Goal: Find specific page/section: Find specific page/section

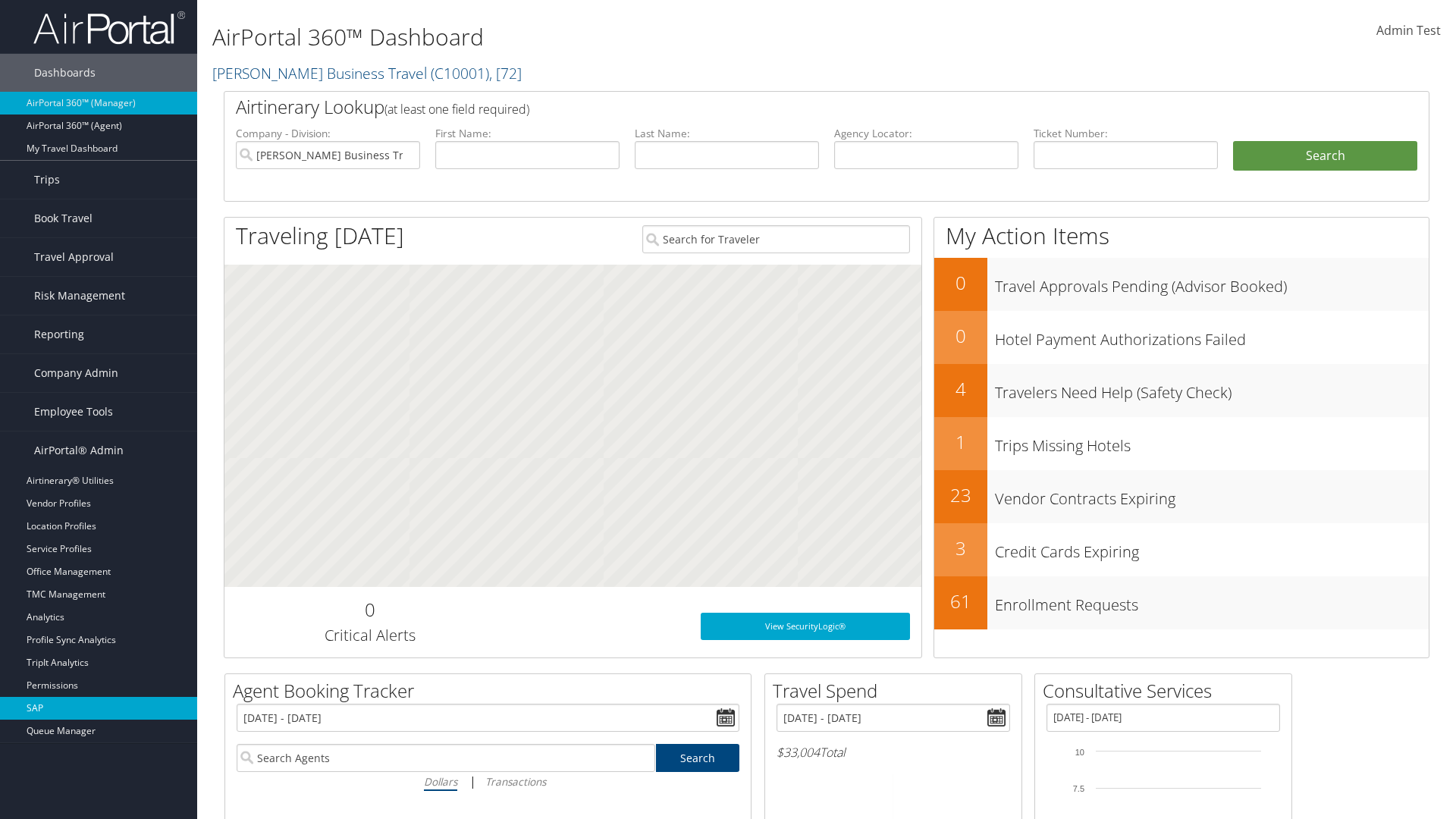
click at [99, 708] on link "SAP" at bounding box center [99, 708] width 197 height 22
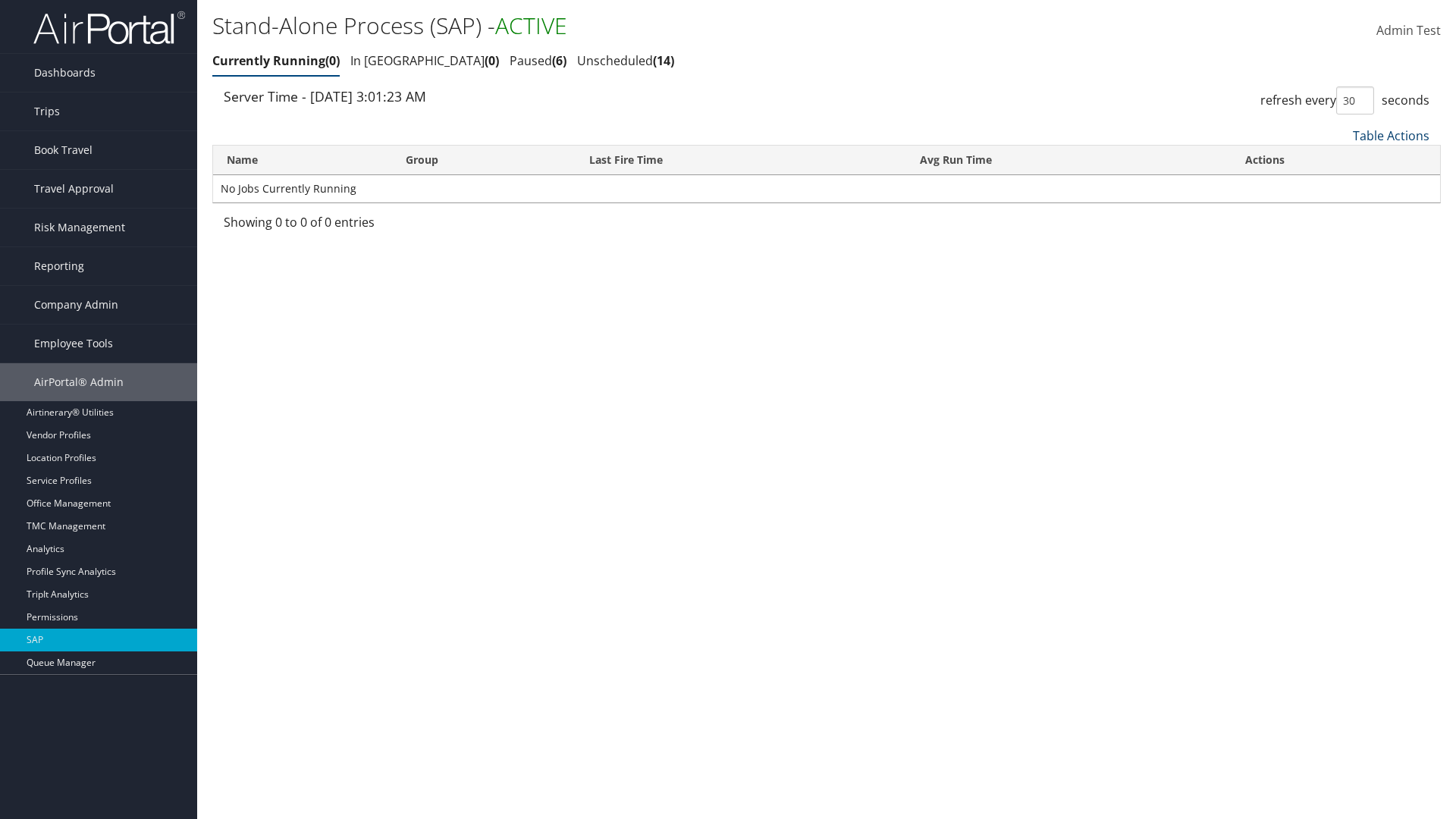
click at [1390, 135] on link "Table Actions" at bounding box center [1391, 136] width 77 height 17
click at [1340, 236] on link "Page Length" at bounding box center [1340, 237] width 200 height 26
click at [1340, 186] on link "25" at bounding box center [1340, 187] width 200 height 26
click at [1390, 135] on link "Table Actions" at bounding box center [1391, 136] width 77 height 17
click at [1340, 236] on link "Page Length" at bounding box center [1340, 237] width 200 height 26
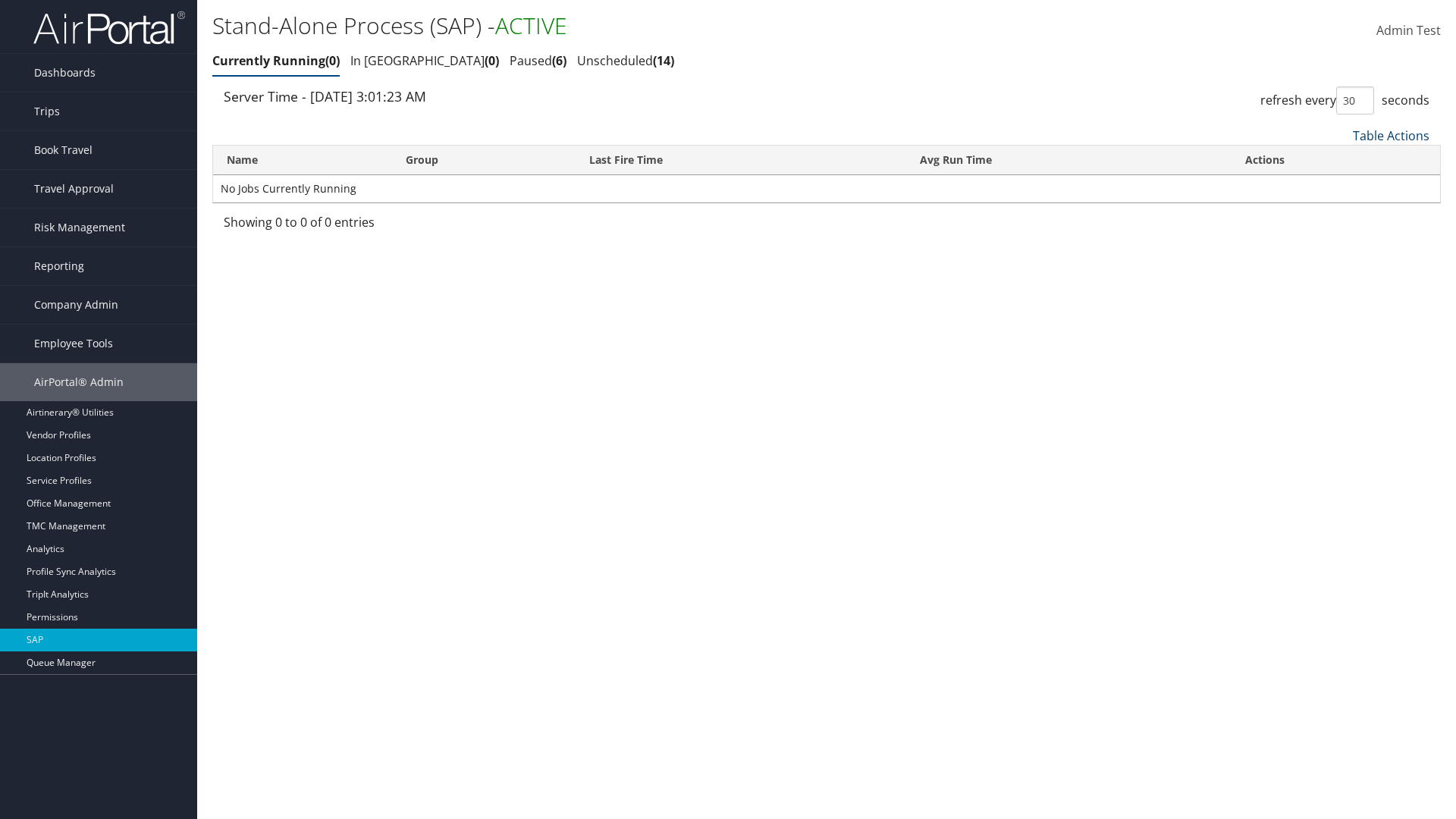
click at [1390, 135] on link "Table Actions" at bounding box center [1391, 136] width 77 height 17
click at [1340, 236] on link "Page Length" at bounding box center [1340, 237] width 200 height 26
click at [1390, 135] on link "Table Actions" at bounding box center [1391, 136] width 77 height 17
click at [1340, 160] on link "Name" at bounding box center [1340, 160] width 200 height 26
click at [1340, 186] on link "Group" at bounding box center [1340, 187] width 200 height 26
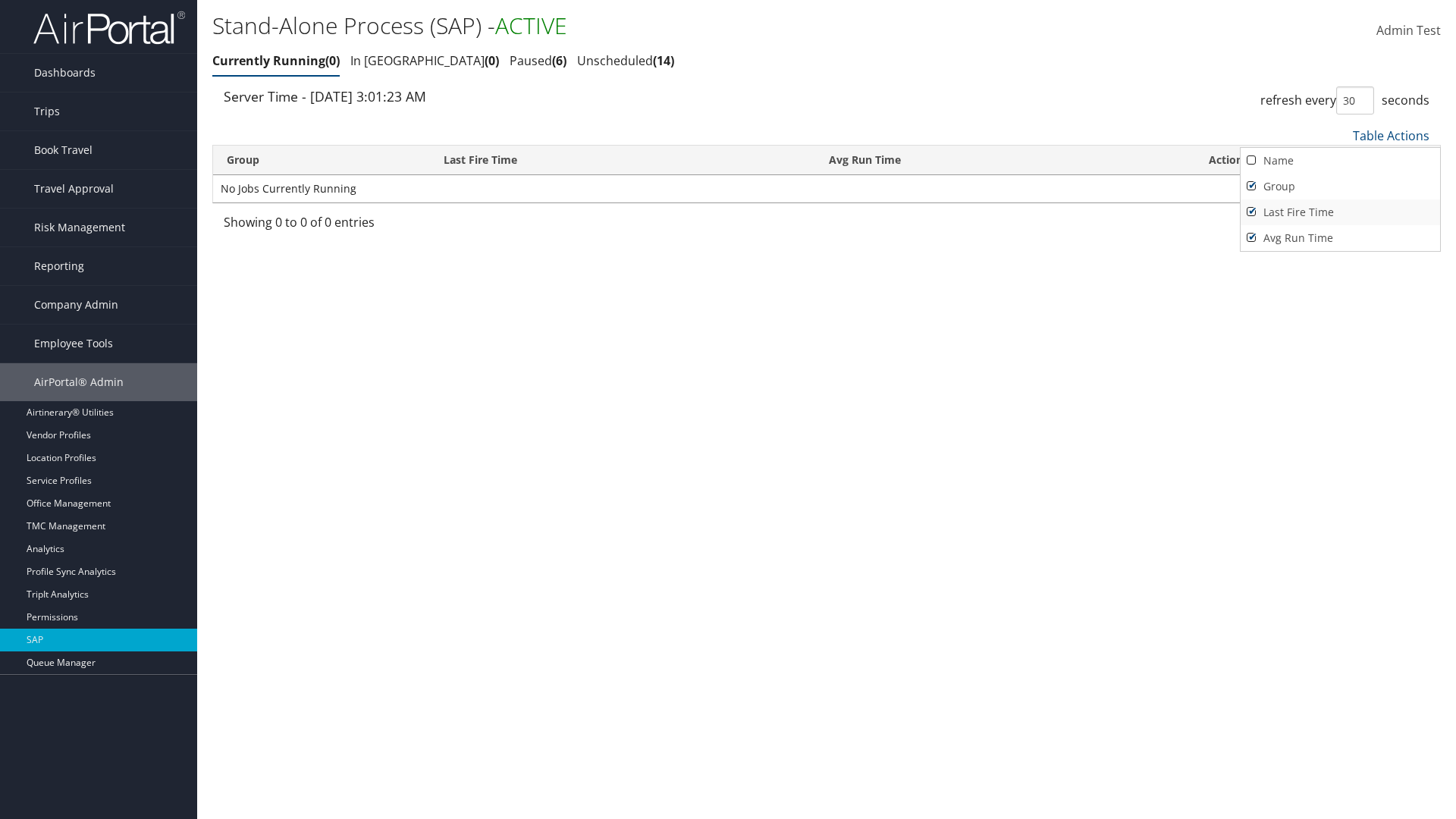
click at [1340, 212] on link "Last Fire Time" at bounding box center [1340, 213] width 200 height 26
click at [1340, 237] on link "Avg Run Time" at bounding box center [1340, 238] width 200 height 26
click at [728, 410] on div at bounding box center [728, 409] width 1456 height 819
click at [1390, 135] on link "Table Actions" at bounding box center [1391, 136] width 77 height 17
